Goal: Navigation & Orientation: Find specific page/section

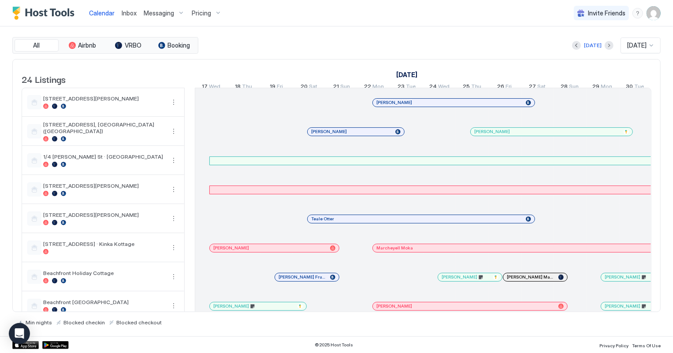
scroll to position [0, 489]
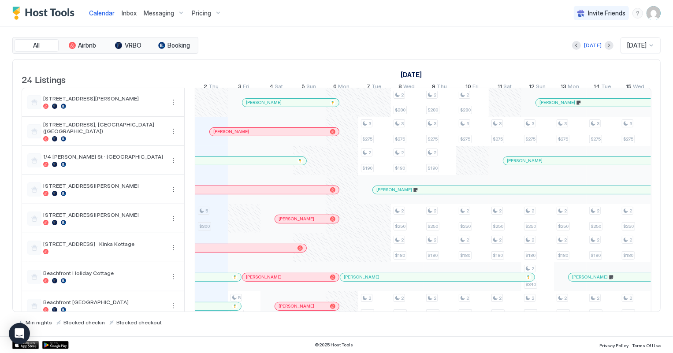
click at [129, 13] on span "Inbox" at bounding box center [129, 12] width 15 height 7
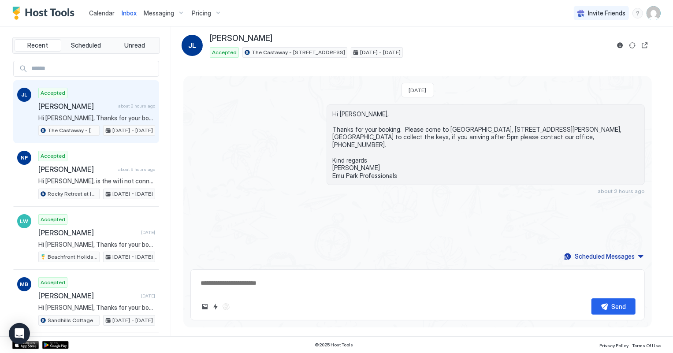
click at [104, 14] on span "Calendar" at bounding box center [102, 12] width 26 height 7
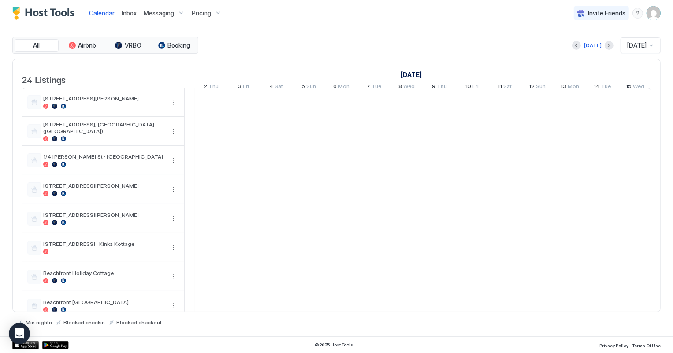
scroll to position [0, 489]
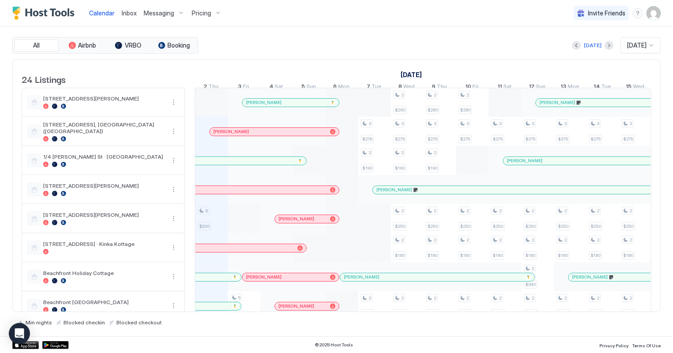
click at [122, 11] on span "Inbox" at bounding box center [129, 12] width 15 height 7
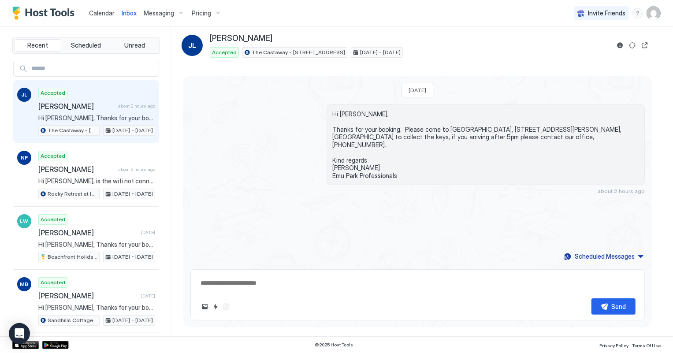
click at [98, 13] on span "Calendar" at bounding box center [102, 12] width 26 height 7
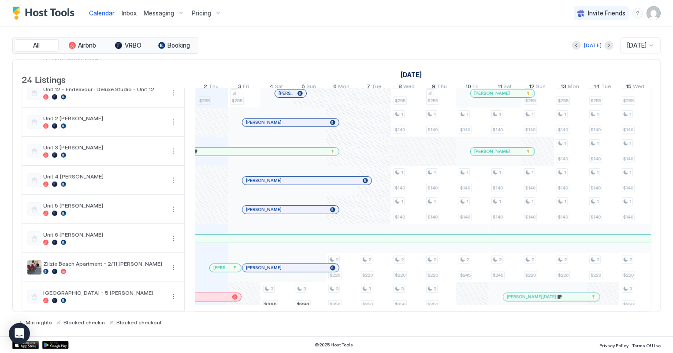
scroll to position [485, 0]
click at [122, 11] on span "Inbox" at bounding box center [129, 12] width 15 height 7
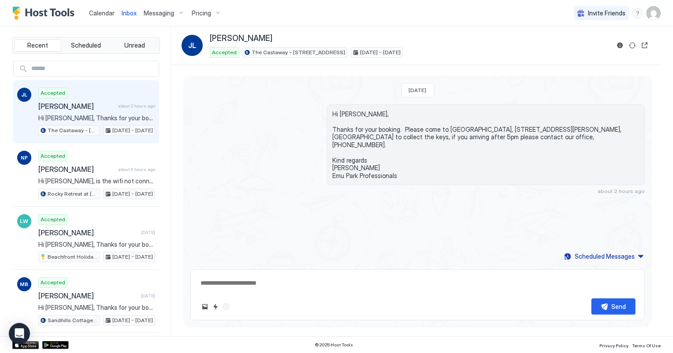
click at [99, 13] on span "Calendar" at bounding box center [102, 12] width 26 height 7
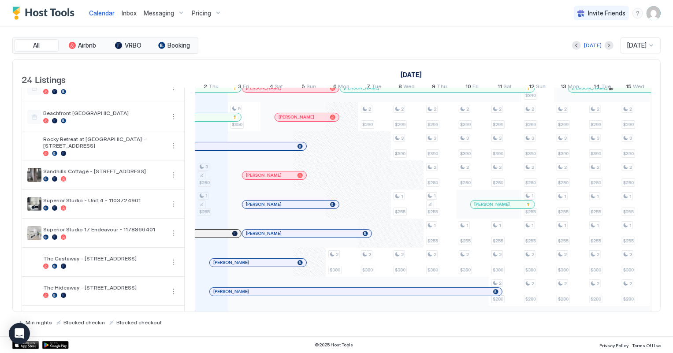
scroll to position [200, 0]
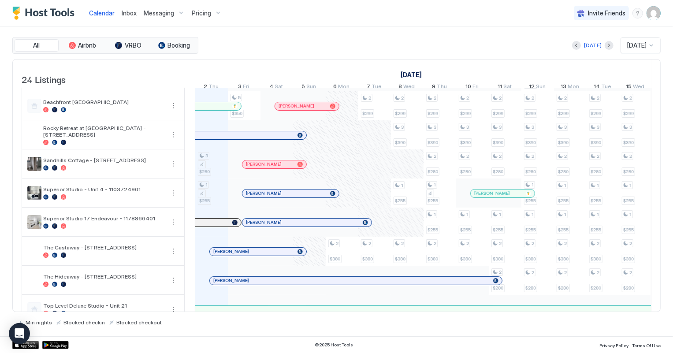
click at [348, 59] on div "[DATE] [DATE] [DATE] 17 Wed 18 Thu 19 Fri 20 Sat 21 Sun 22 Mon 23 Tue 24 Wed 25…" at bounding box center [423, 76] width 457 height 34
click at [122, 15] on span "Inbox" at bounding box center [129, 12] width 15 height 7
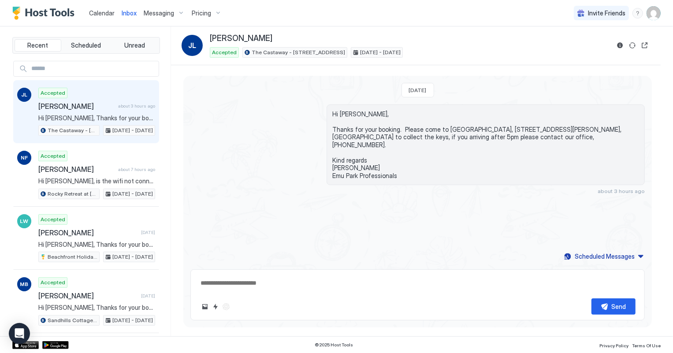
click at [107, 13] on span "Calendar" at bounding box center [102, 12] width 26 height 7
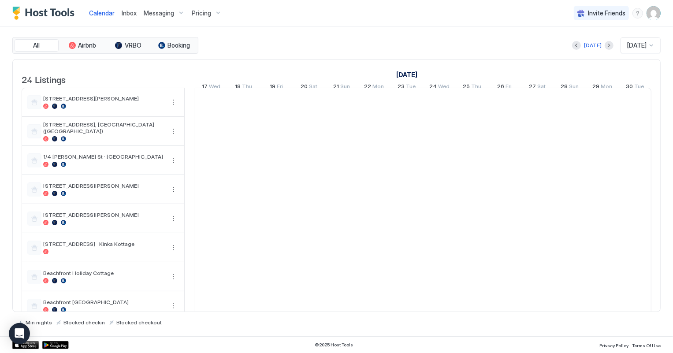
scroll to position [0, 489]
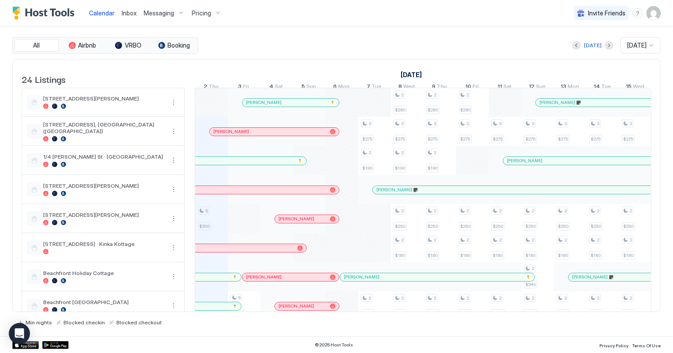
click at [126, 13] on span "Inbox" at bounding box center [129, 12] width 15 height 7
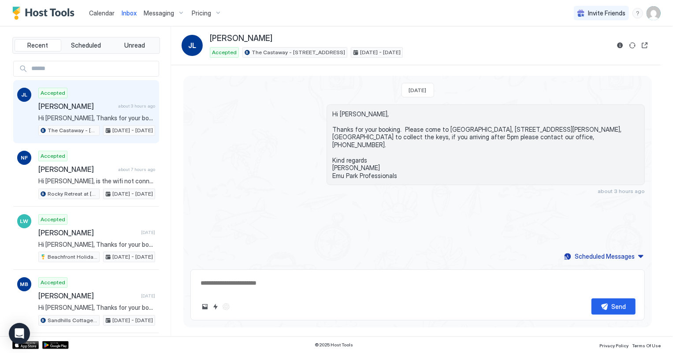
click at [100, 102] on span "[PERSON_NAME]" at bounding box center [76, 106] width 76 height 9
click at [101, 11] on span "Calendar" at bounding box center [102, 12] width 26 height 7
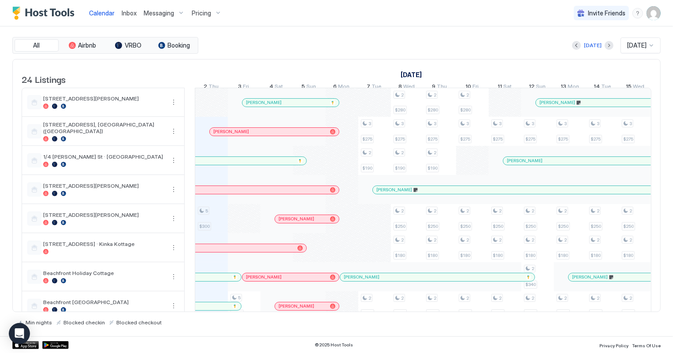
click at [124, 11] on span "Inbox" at bounding box center [129, 12] width 15 height 7
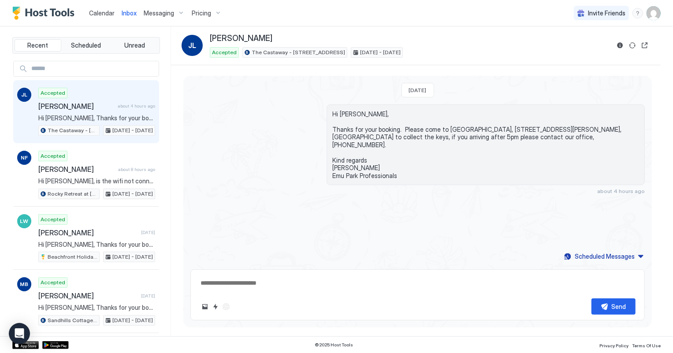
click at [101, 11] on span "Calendar" at bounding box center [102, 12] width 26 height 7
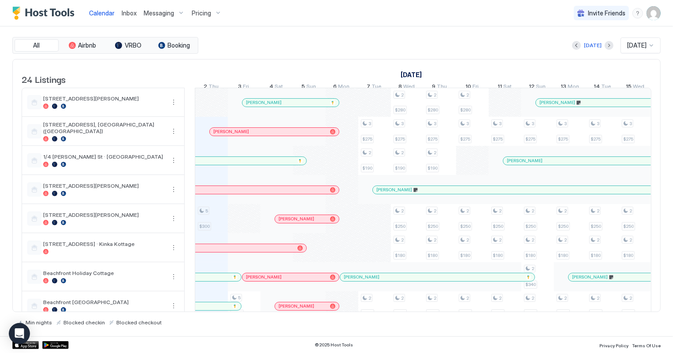
click at [127, 11] on span "Inbox" at bounding box center [129, 12] width 15 height 7
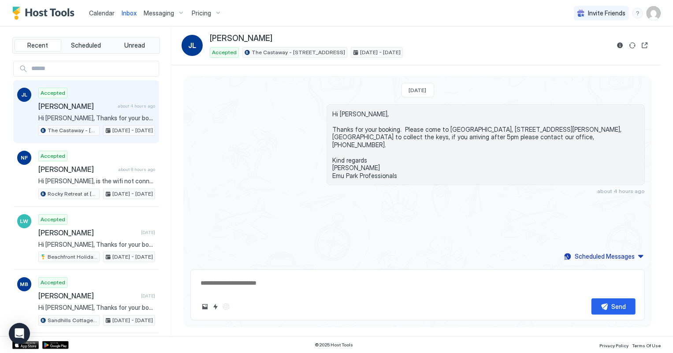
click at [88, 14] on div "Calendar" at bounding box center [101, 13] width 33 height 16
click at [108, 11] on span "Calendar" at bounding box center [102, 12] width 26 height 7
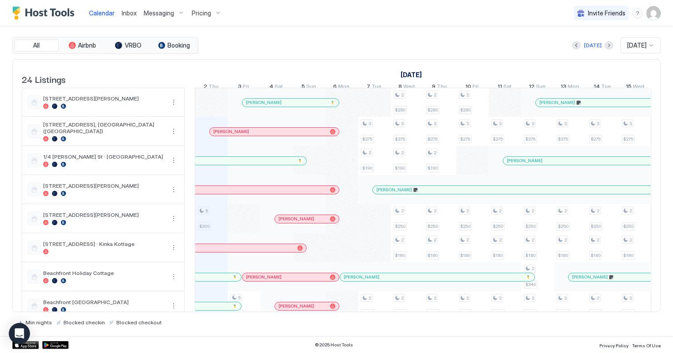
click at [127, 13] on span "Inbox" at bounding box center [129, 12] width 15 height 7
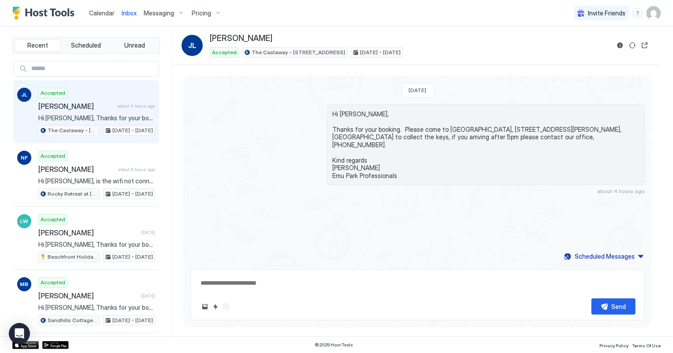
click at [98, 13] on span "Calendar" at bounding box center [102, 12] width 26 height 7
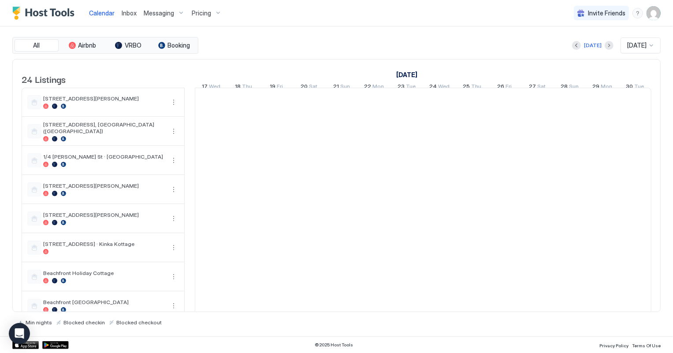
scroll to position [0, 489]
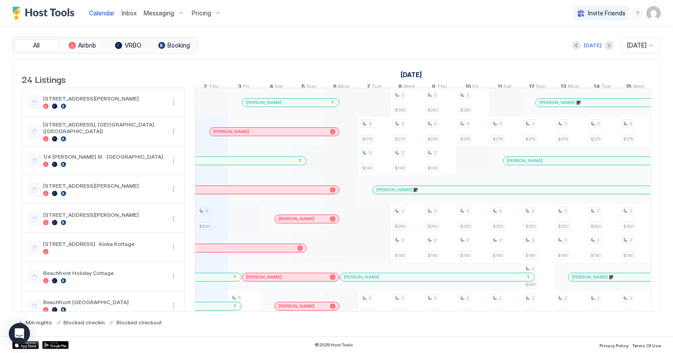
click at [131, 11] on span "Inbox" at bounding box center [129, 12] width 15 height 7
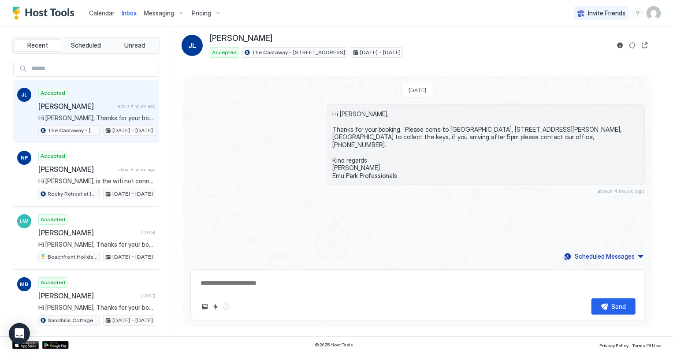
click at [93, 14] on span "Calendar" at bounding box center [102, 12] width 26 height 7
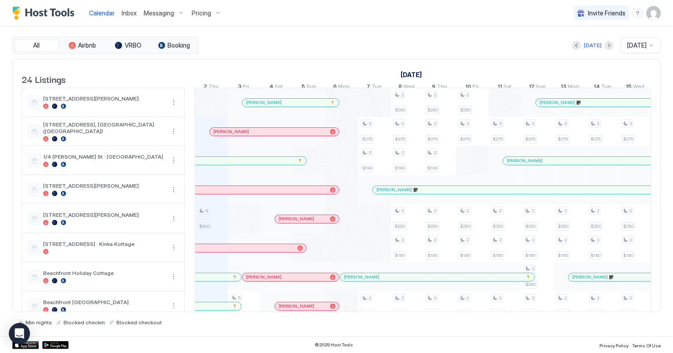
click at [129, 15] on span "Inbox" at bounding box center [129, 12] width 15 height 7
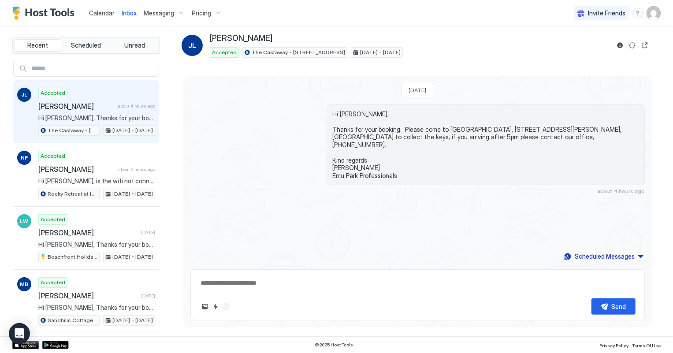
click at [101, 13] on span "Calendar" at bounding box center [102, 12] width 26 height 7
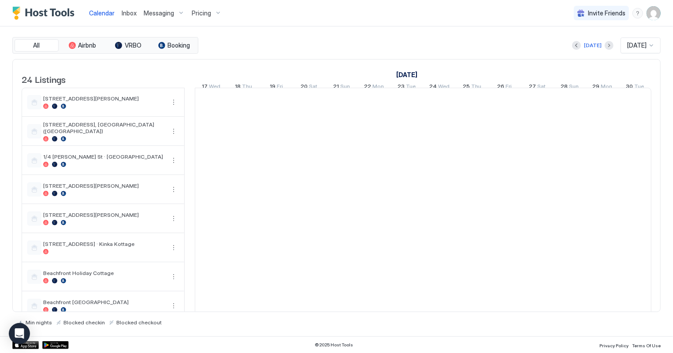
scroll to position [0, 489]
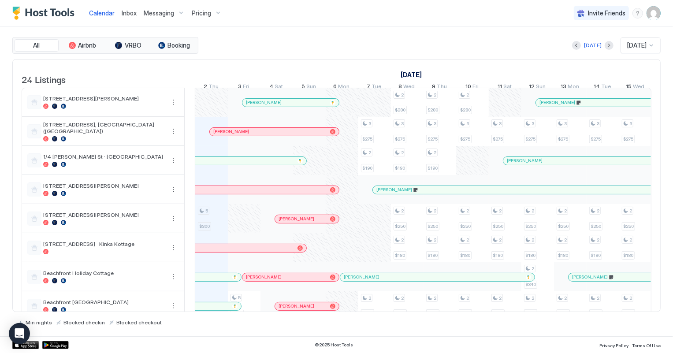
click at [128, 15] on span "Inbox" at bounding box center [129, 12] width 15 height 7
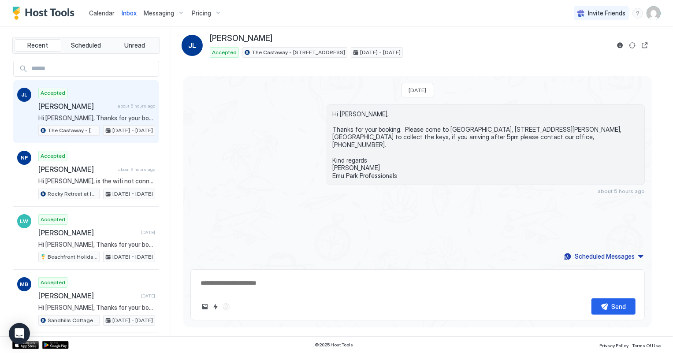
click at [104, 11] on span "Calendar" at bounding box center [102, 12] width 26 height 7
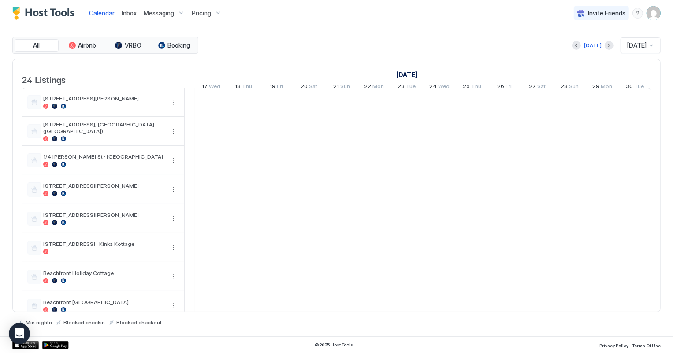
scroll to position [0, 489]
